Goal: Information Seeking & Learning: Learn about a topic

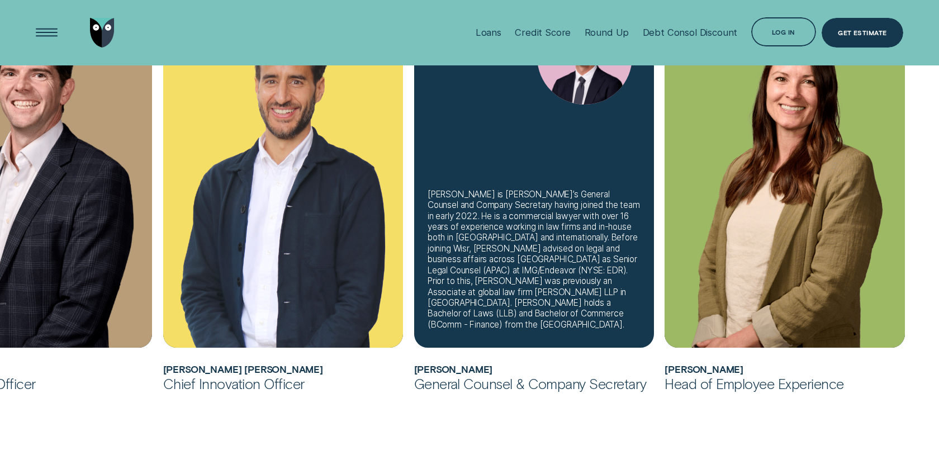
scroll to position [816, 0]
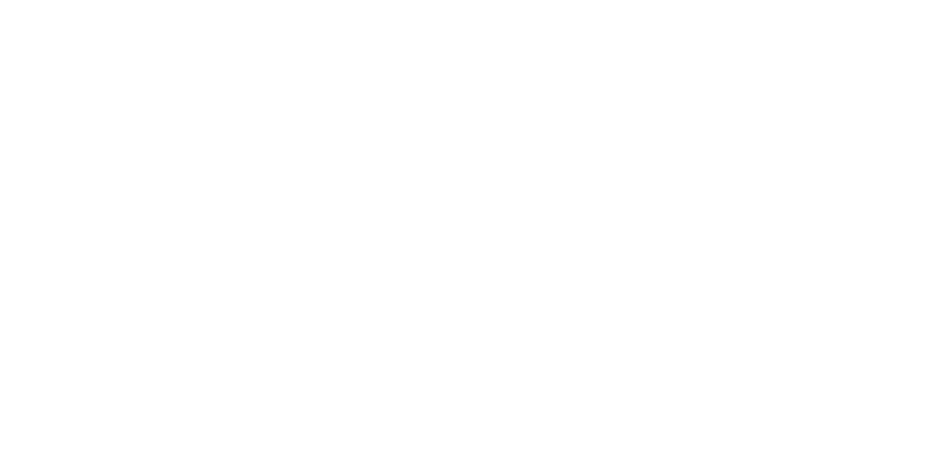
scroll to position [816, 0]
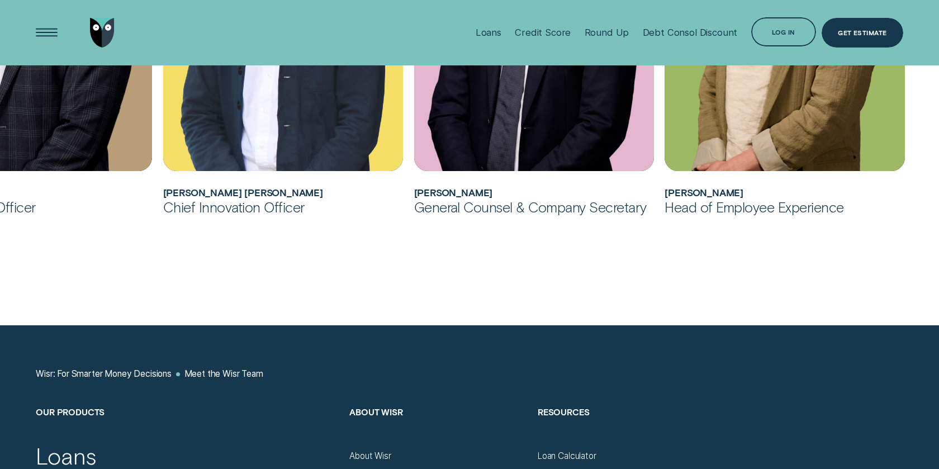
scroll to position [851, 0]
